Goal: Information Seeking & Learning: Learn about a topic

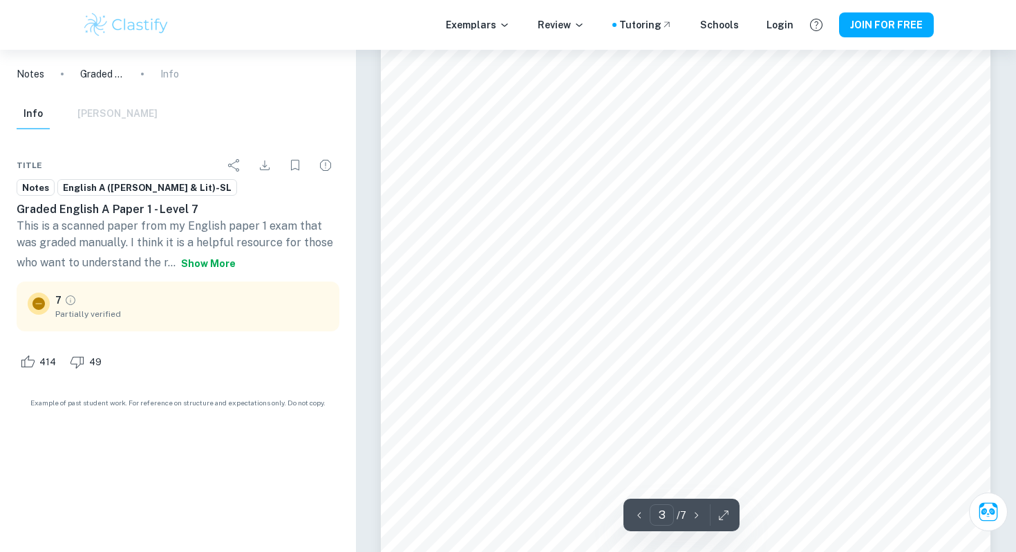
scroll to position [2370, 0]
type input "7"
click at [472, 27] on p "Exemplars" at bounding box center [478, 24] width 64 height 15
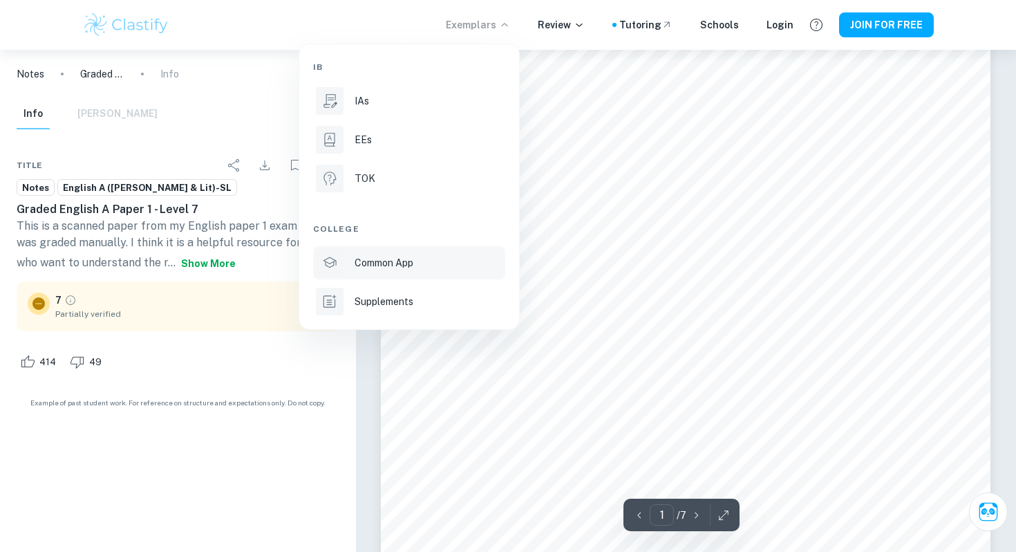
scroll to position [82, 0]
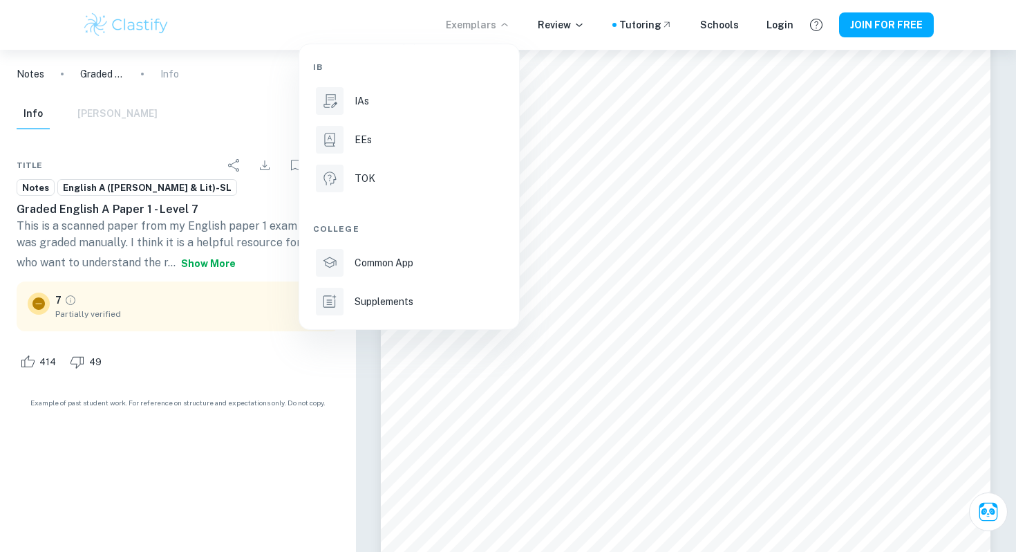
click at [173, 17] on div at bounding box center [508, 276] width 1016 height 552
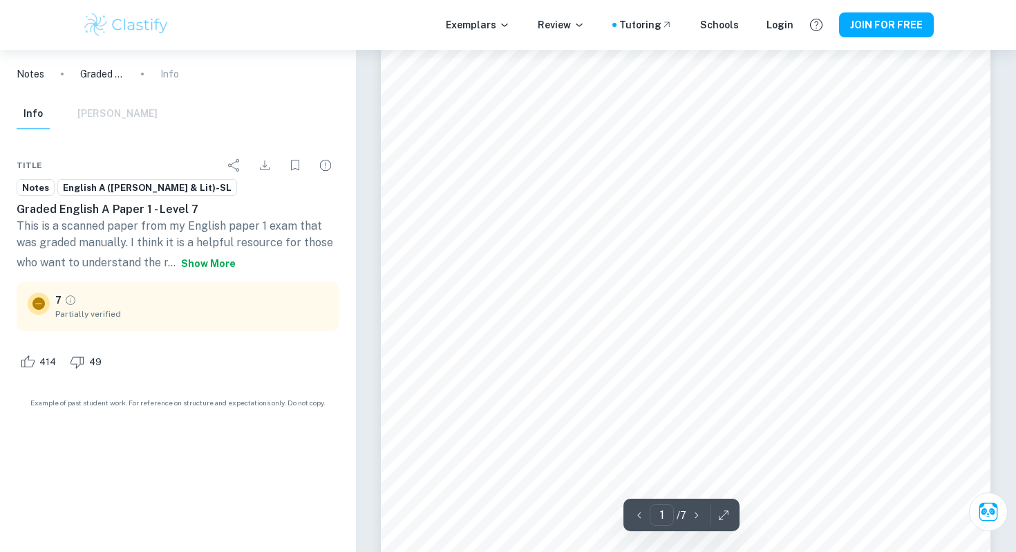
scroll to position [0, 0]
